Goal: Information Seeking & Learning: Learn about a topic

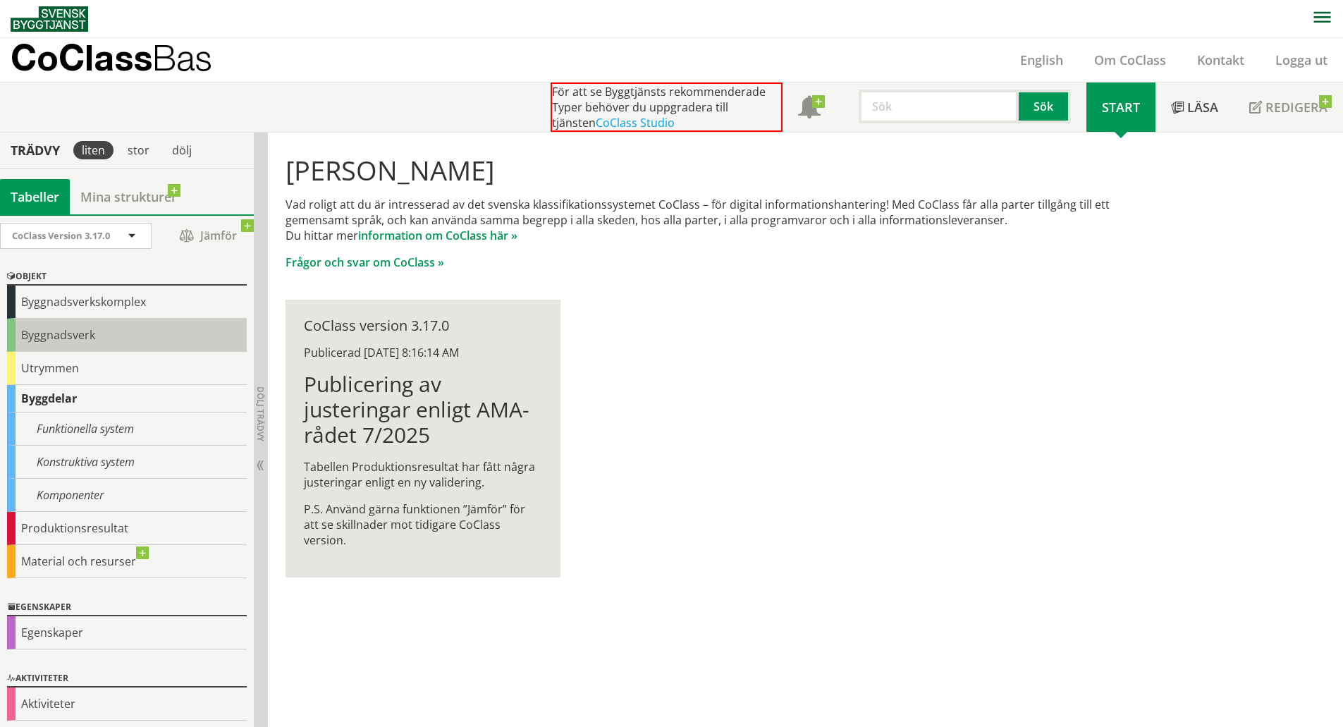
click at [68, 322] on div "Byggnadsverk" at bounding box center [127, 335] width 240 height 33
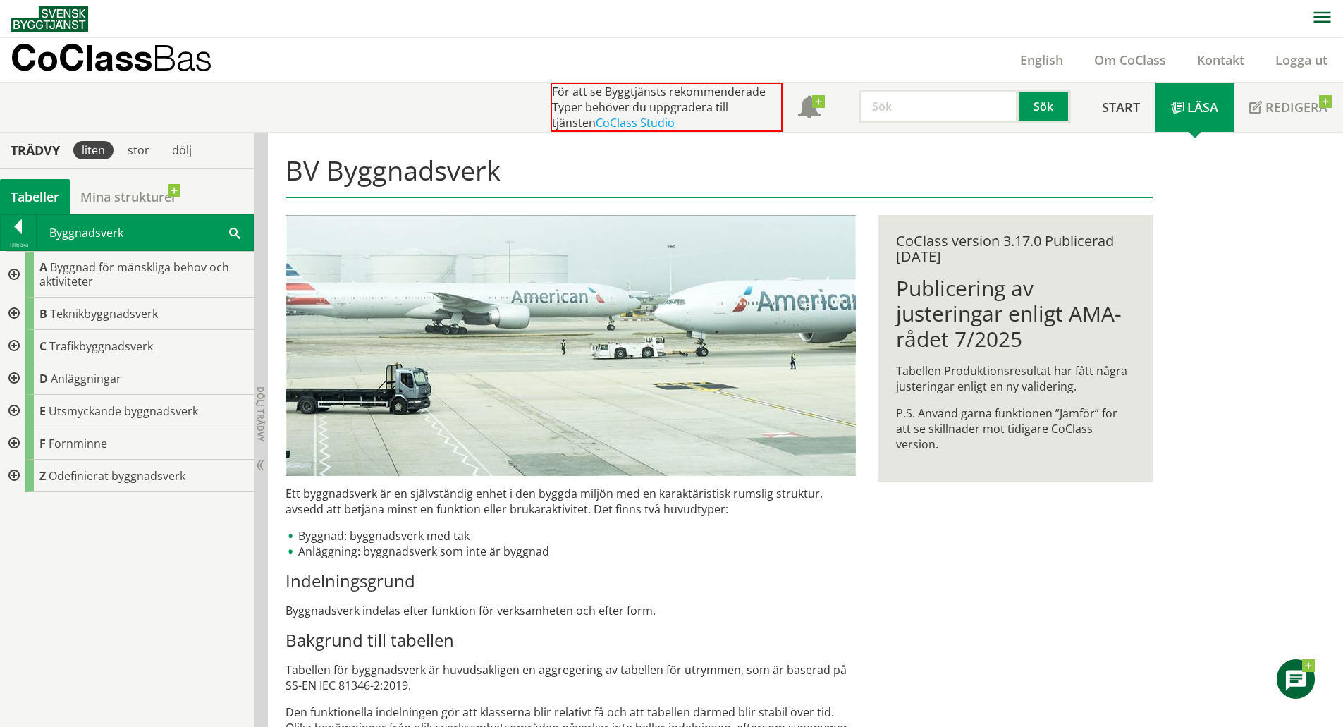
click at [15, 317] on div at bounding box center [12, 314] width 25 height 32
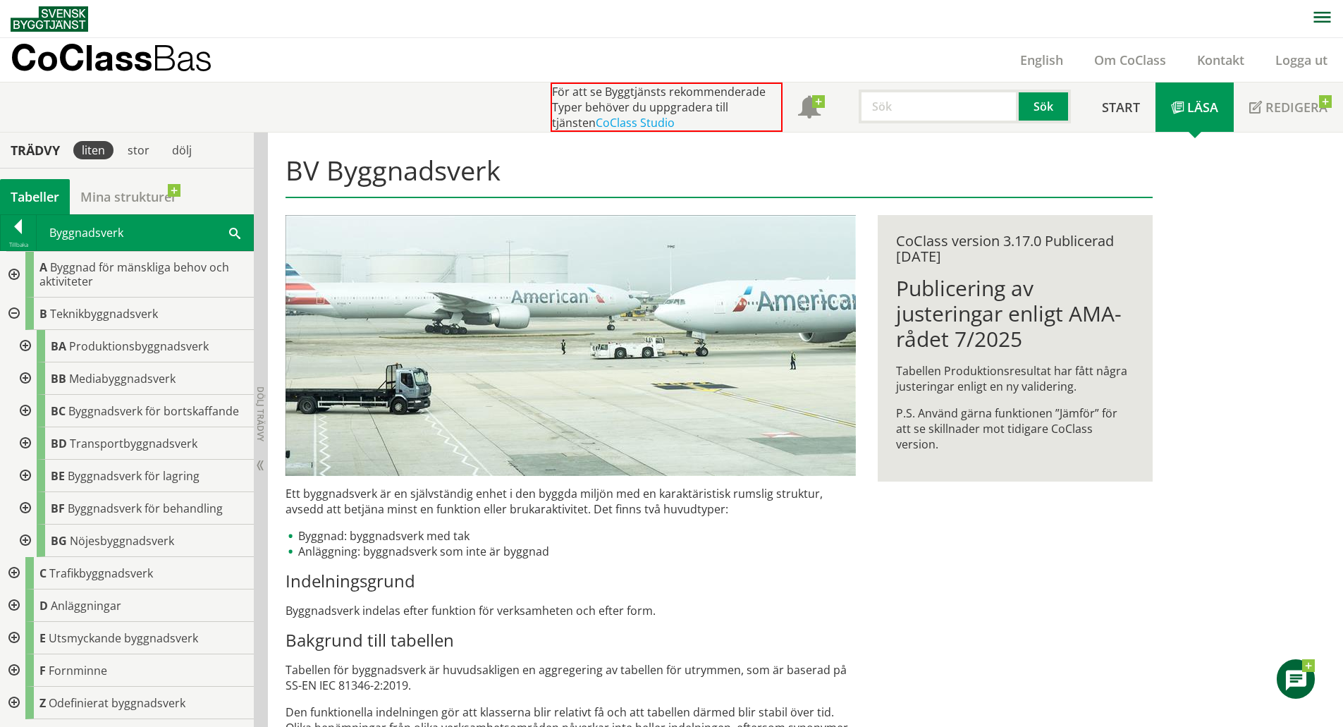
click at [16, 671] on div at bounding box center [12, 670] width 25 height 32
click at [85, 698] on span "Fornlämning" at bounding box center [102, 703] width 68 height 16
